Goal: Information Seeking & Learning: Stay updated

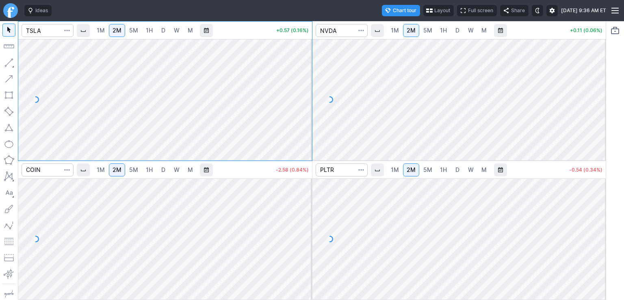
click at [305, 73] on div at bounding box center [303, 97] width 17 height 101
drag, startPoint x: 595, startPoint y: 60, endPoint x: 601, endPoint y: 120, distance: 60.0
click at [601, 120] on div at bounding box center [597, 97] width 17 height 101
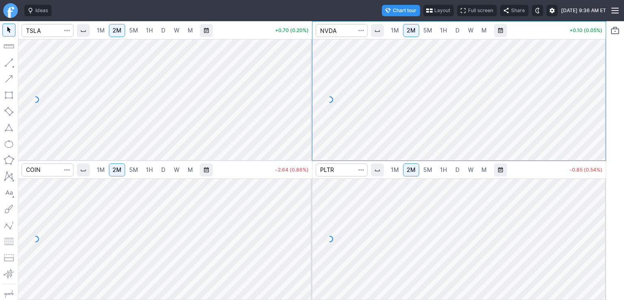
drag, startPoint x: 301, startPoint y: 69, endPoint x: 303, endPoint y: 91, distance: 22.5
click at [303, 91] on div at bounding box center [303, 97] width 17 height 101
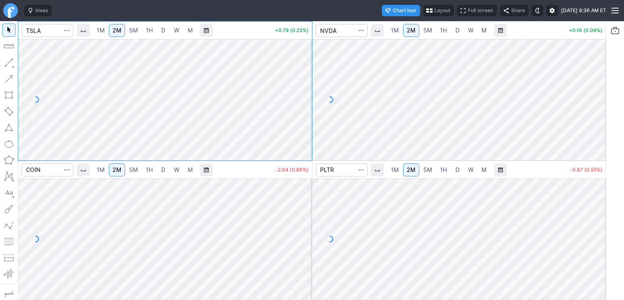
drag, startPoint x: 300, startPoint y: 205, endPoint x: 302, endPoint y: 232, distance: 26.9
click at [302, 232] on div at bounding box center [303, 237] width 17 height 101
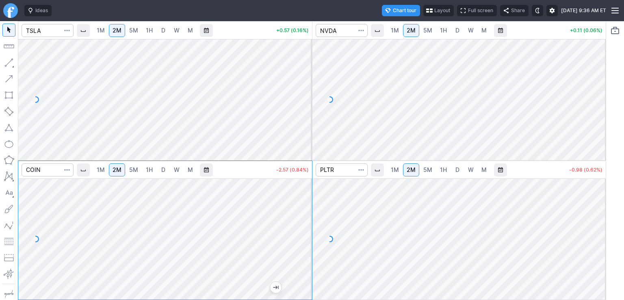
drag, startPoint x: 596, startPoint y: 203, endPoint x: 599, endPoint y: 238, distance: 35.1
click at [599, 238] on div at bounding box center [597, 237] width 17 height 101
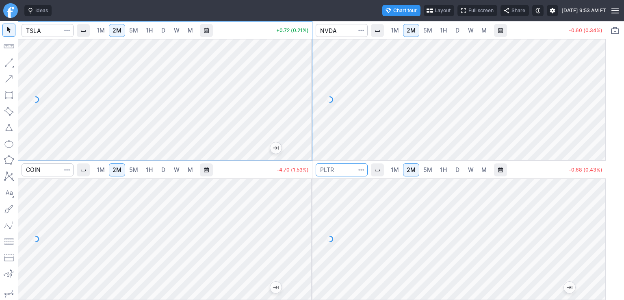
click at [337, 175] on input "Search" at bounding box center [342, 169] width 52 height 13
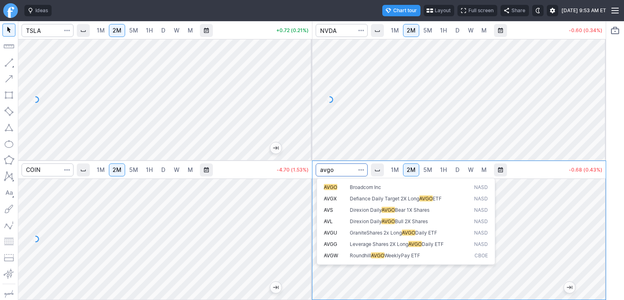
type input "avgo"
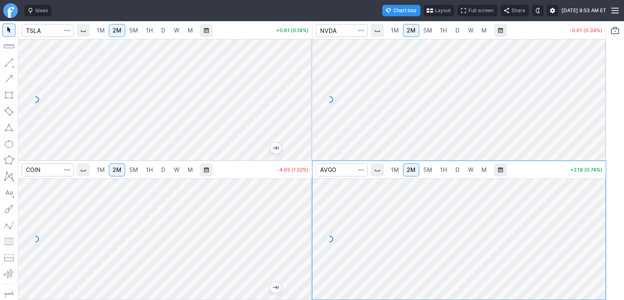
drag, startPoint x: 603, startPoint y: 197, endPoint x: 601, endPoint y: 228, distance: 31.3
click at [601, 228] on div at bounding box center [597, 237] width 17 height 101
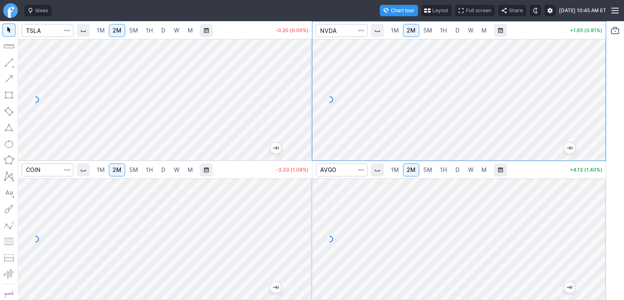
click at [453, 33] on link "D" at bounding box center [457, 30] width 13 height 13
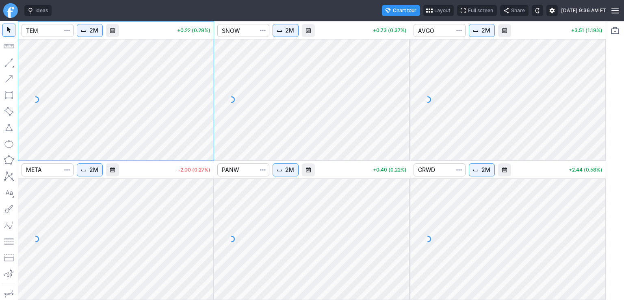
click at [217, 114] on div "2M +0.22 (0.29%) 2M +0.73 (0.37%) 2M +3.51 (1.19%) 2M -2.00 (0.27%) 2M +0.40 (0…" at bounding box center [312, 160] width 588 height 279
drag, startPoint x: 400, startPoint y: 59, endPoint x: 401, endPoint y: 111, distance: 52.8
click at [401, 111] on div at bounding box center [401, 97] width 17 height 101
drag, startPoint x: 598, startPoint y: 61, endPoint x: 604, endPoint y: 117, distance: 57.2
click at [604, 117] on div at bounding box center [597, 97] width 17 height 101
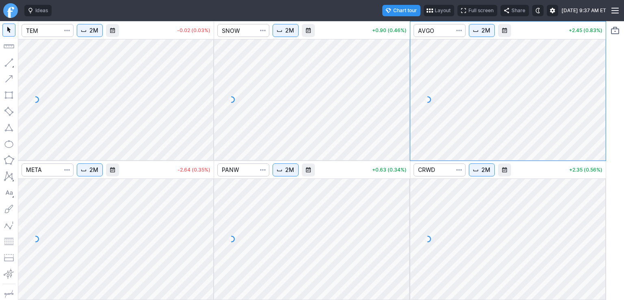
drag, startPoint x: 596, startPoint y: 226, endPoint x: 596, endPoint y: 256, distance: 29.7
click at [596, 256] on div at bounding box center [597, 237] width 17 height 101
drag, startPoint x: 403, startPoint y: 200, endPoint x: 405, endPoint y: 246, distance: 46.0
click at [405, 246] on div at bounding box center [401, 237] width 17 height 101
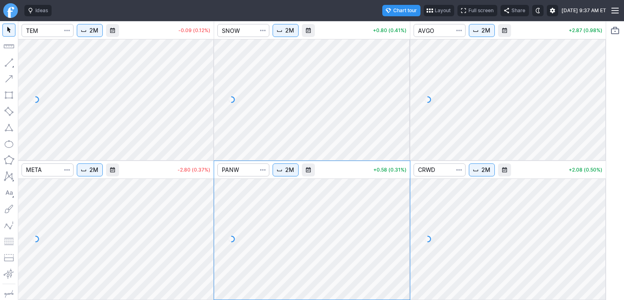
drag, startPoint x: 206, startPoint y: 194, endPoint x: 208, endPoint y: 236, distance: 41.9
click at [208, 236] on div at bounding box center [205, 237] width 17 height 101
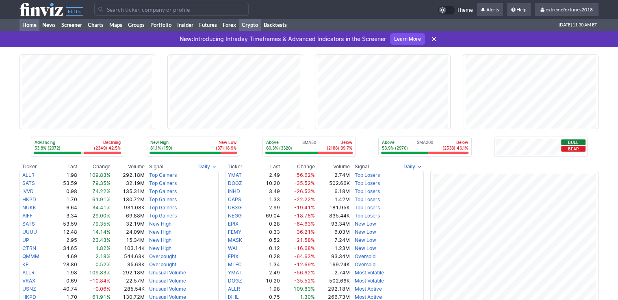
click at [248, 22] on link "Crypto" at bounding box center [250, 25] width 22 height 12
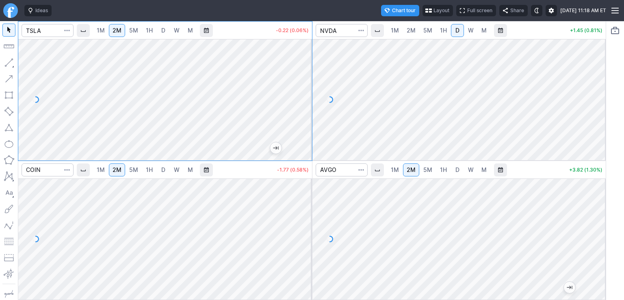
click at [410, 31] on span "2M" at bounding box center [411, 30] width 9 height 7
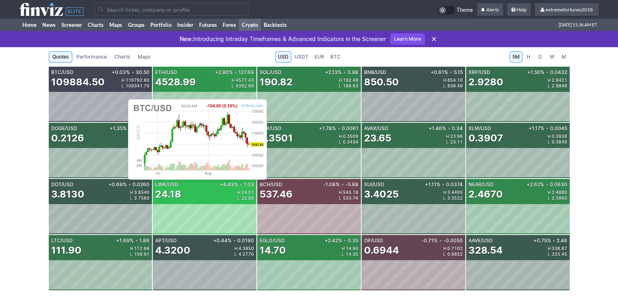
click at [124, 89] on div "BTC/USD +0.03% • 30.50 109884.50 H 110792.60 L 109341.70" at bounding box center [101, 79] width 104 height 25
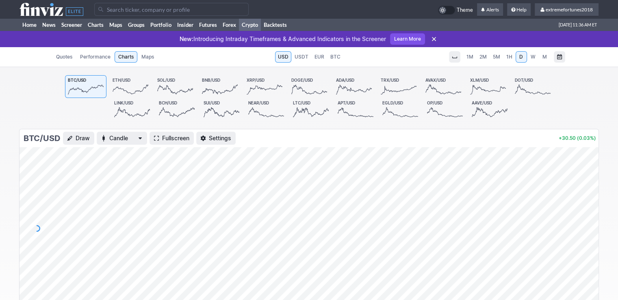
click at [507, 57] on span "1H" at bounding box center [509, 57] width 6 height 6
drag, startPoint x: 590, startPoint y: 160, endPoint x: 593, endPoint y: 198, distance: 38.3
click at [593, 198] on div at bounding box center [589, 226] width 17 height 142
click at [161, 25] on link "Portfolio" at bounding box center [161, 25] width 27 height 12
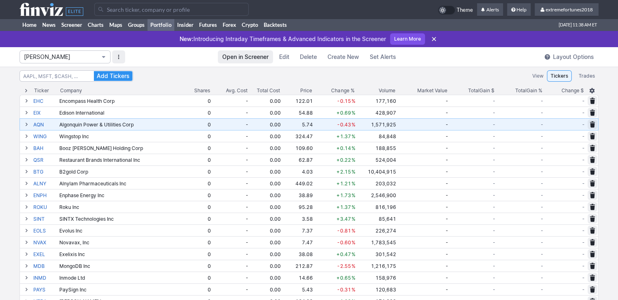
click at [54, 56] on span "Isabel_Watch" at bounding box center [61, 57] width 74 height 8
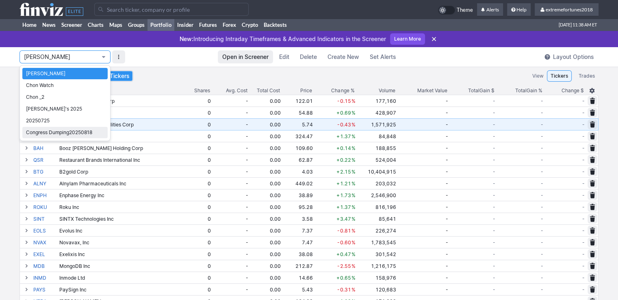
click at [62, 134] on span "Congress Dumping20250818" at bounding box center [65, 132] width 78 height 8
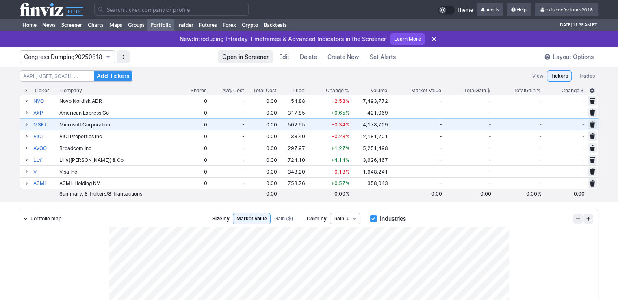
click at [63, 58] on span "Congress Dumping20250818" at bounding box center [63, 57] width 78 height 8
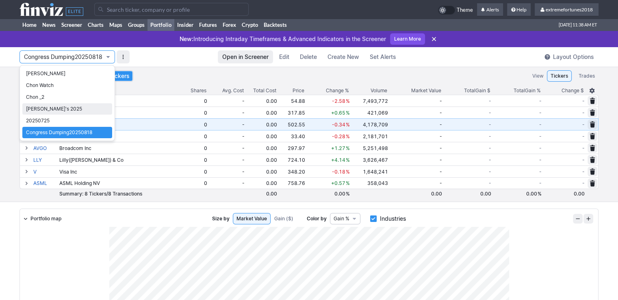
click at [55, 109] on span "Nancy's 2025" at bounding box center [67, 109] width 82 height 8
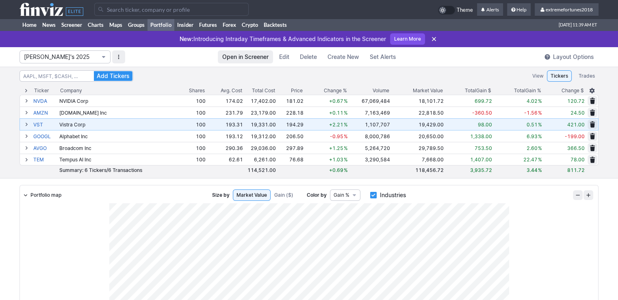
click at [85, 57] on span "Nancy's 2025" at bounding box center [61, 57] width 74 height 8
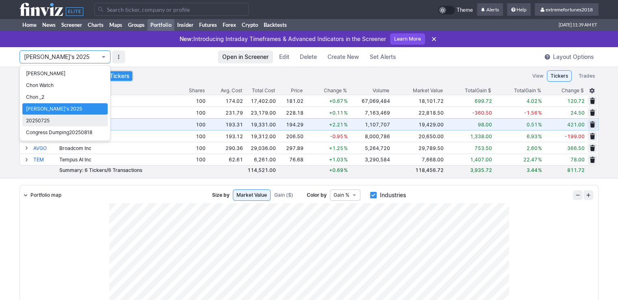
click at [65, 121] on span "20250725" at bounding box center [65, 121] width 78 height 8
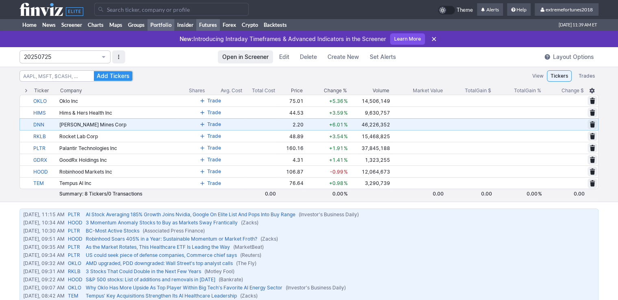
click at [212, 22] on link "Futures" at bounding box center [208, 25] width 24 height 12
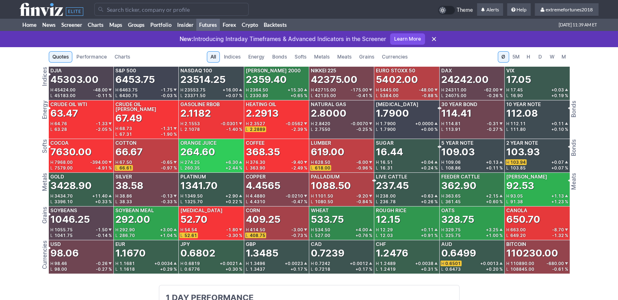
click at [393, 60] on span "Currencies" at bounding box center [395, 57] width 26 height 8
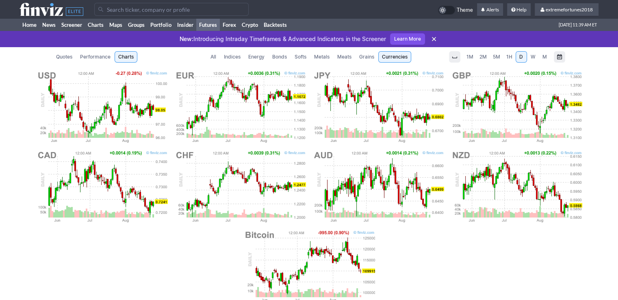
click at [322, 56] on span "Metals" at bounding box center [321, 57] width 15 height 8
